Goal: Check status: Check status

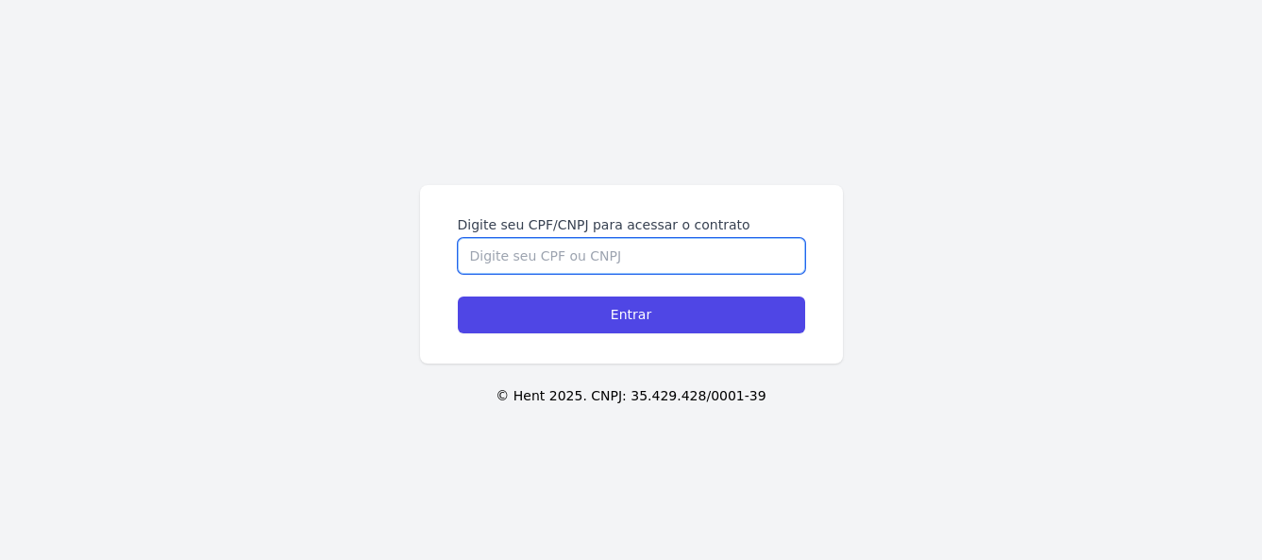
click at [494, 256] on input "Digite seu CPF/CNPJ para acessar o contrato" at bounding box center [631, 256] width 347 height 36
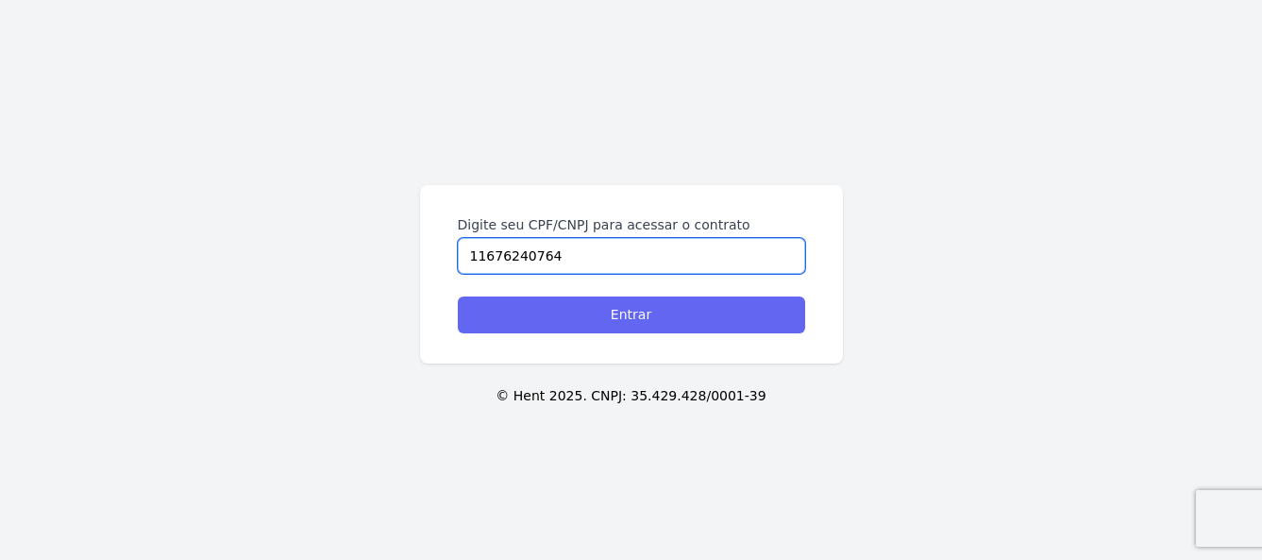
type input "11676240764"
click at [642, 314] on input "Entrar" at bounding box center [631, 314] width 347 height 37
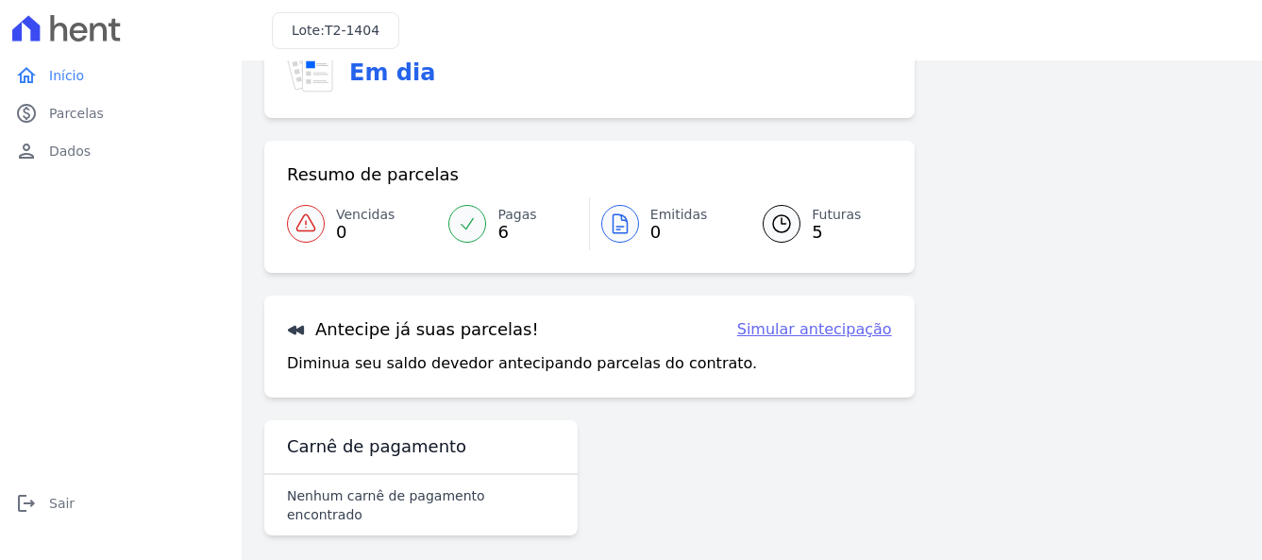
scroll to position [89, 0]
